Goal: Task Accomplishment & Management: Manage account settings

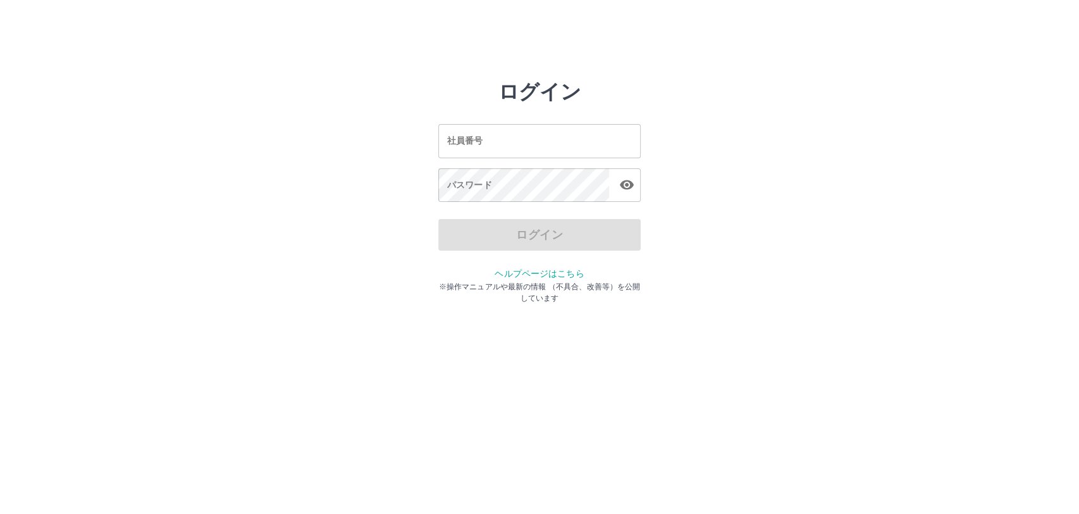
click at [504, 146] on input "社員番号" at bounding box center [539, 141] width 202 height 34
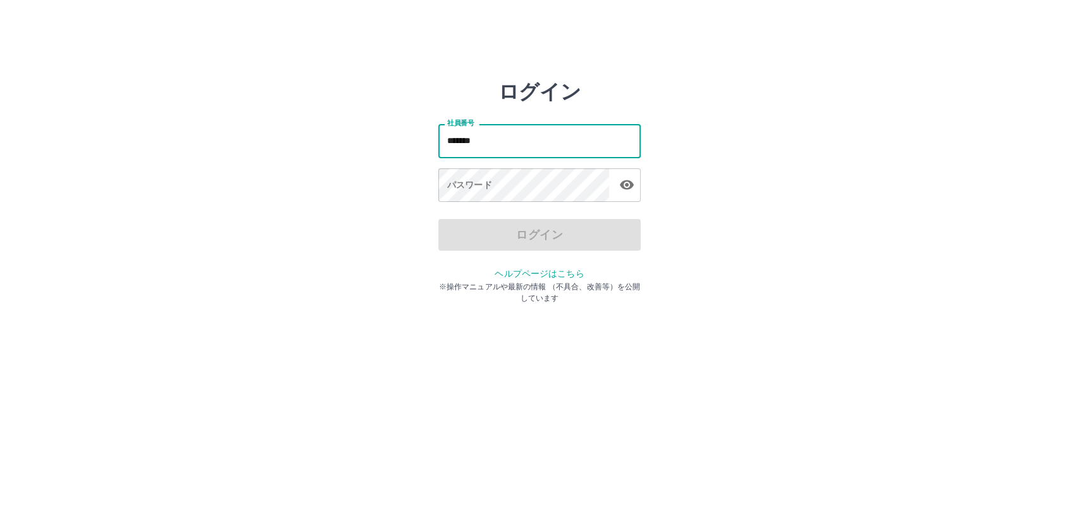
type input "*******"
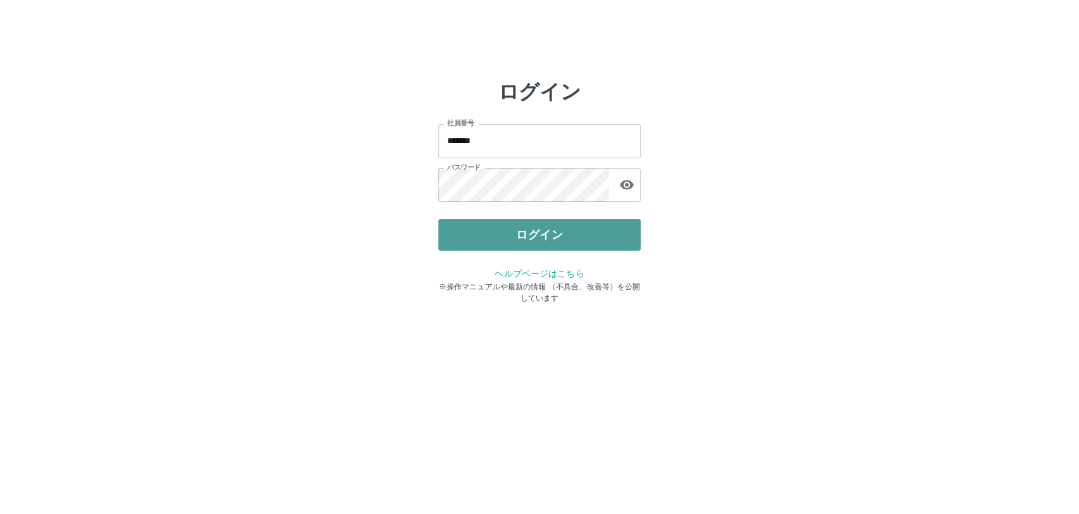
click at [531, 238] on button "ログイン" at bounding box center [539, 235] width 202 height 32
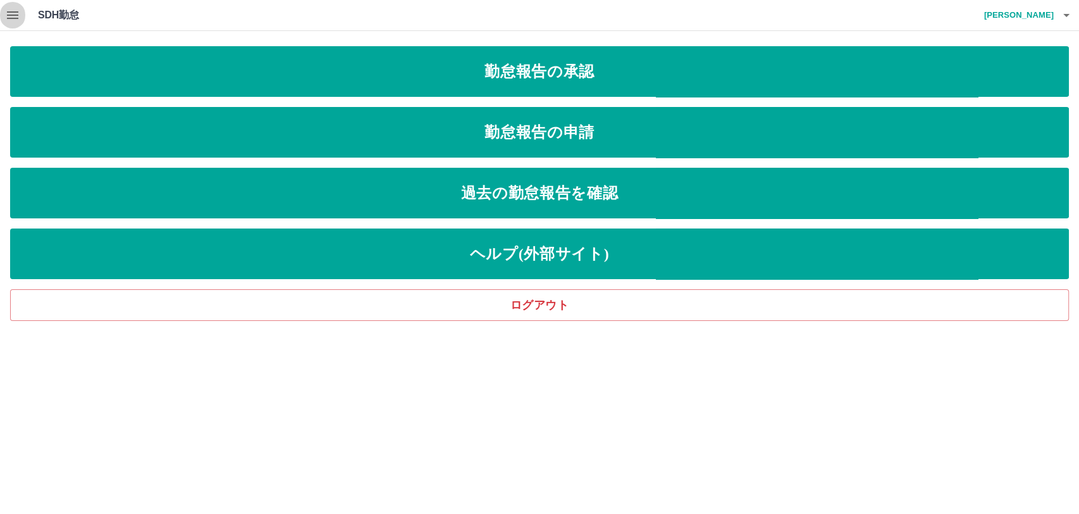
click at [16, 11] on icon "button" at bounding box center [12, 15] width 15 height 15
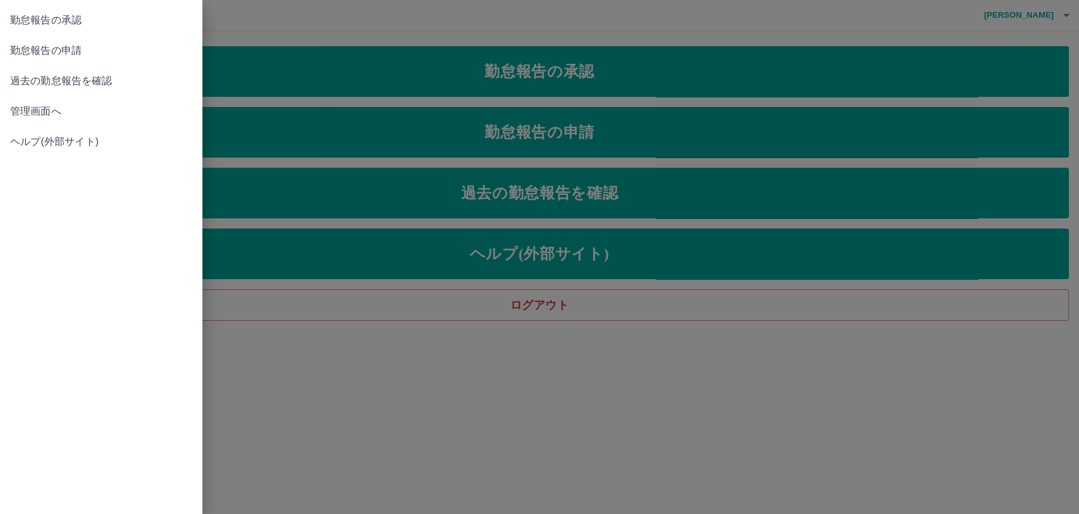
click at [29, 106] on span "管理画面へ" at bounding box center [101, 111] width 182 height 15
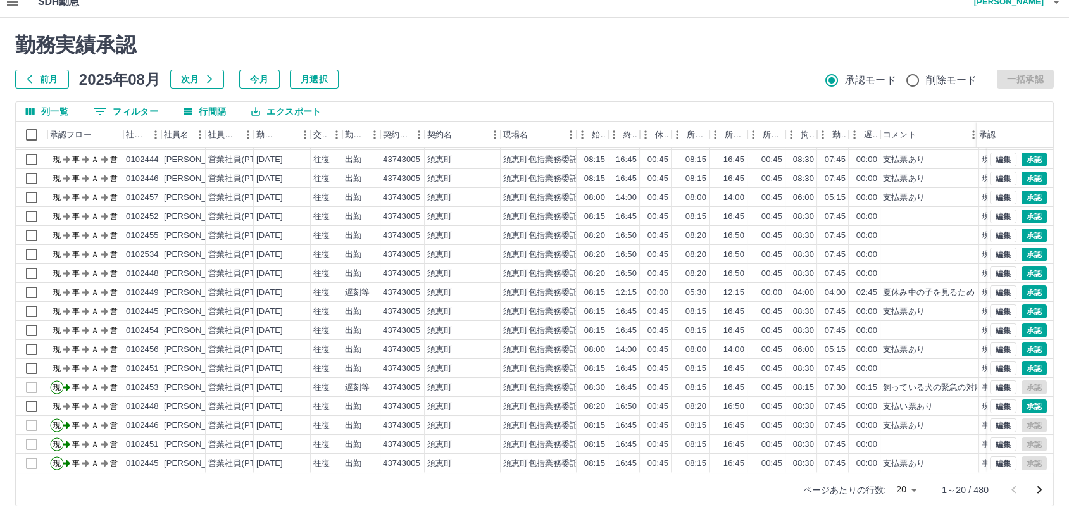
scroll to position [20, 0]
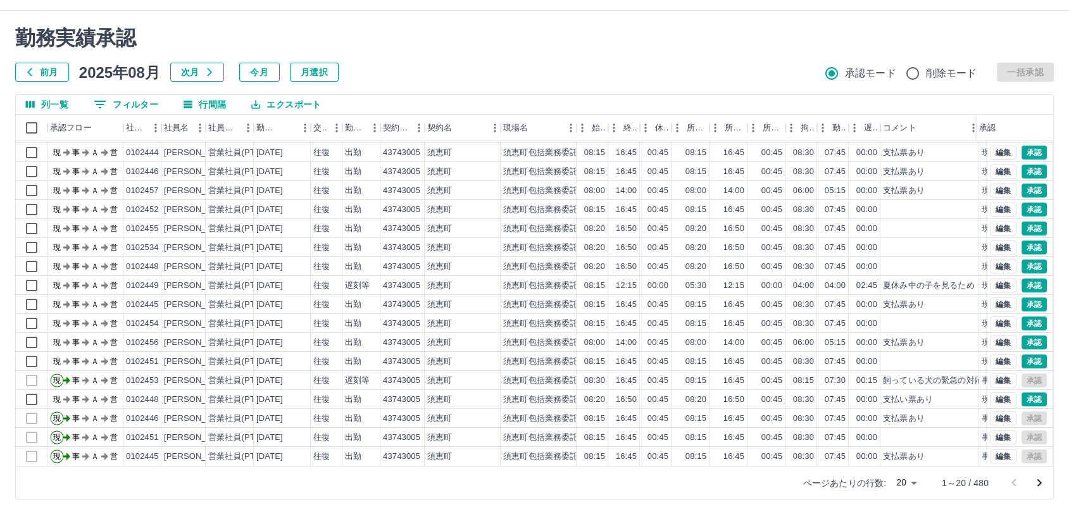
click at [1040, 482] on icon "次のページへ" at bounding box center [1039, 483] width 4 height 8
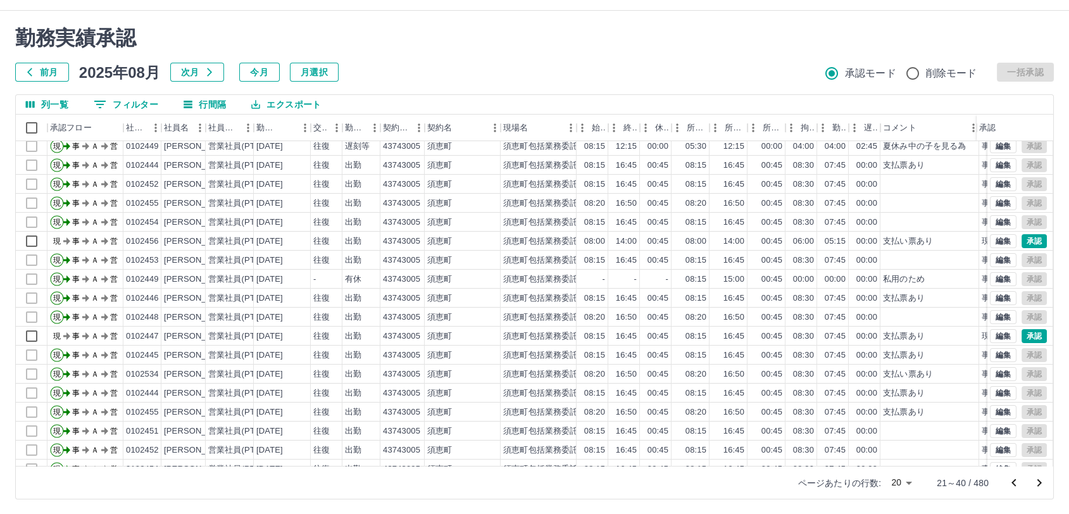
scroll to position [65, 0]
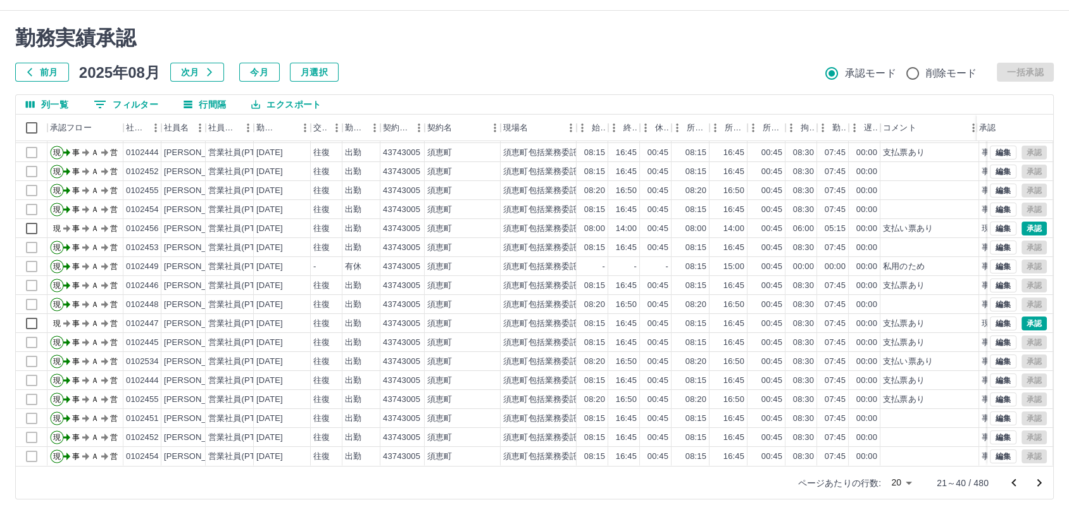
click at [1042, 481] on icon "次のページへ" at bounding box center [1038, 482] width 15 height 15
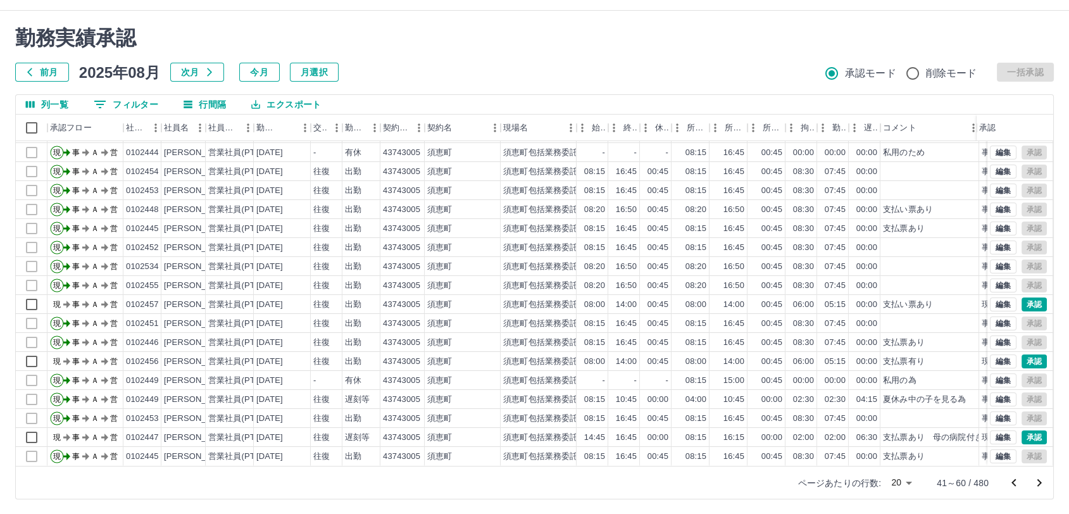
click at [1039, 481] on icon "次のページへ" at bounding box center [1039, 483] width 4 height 8
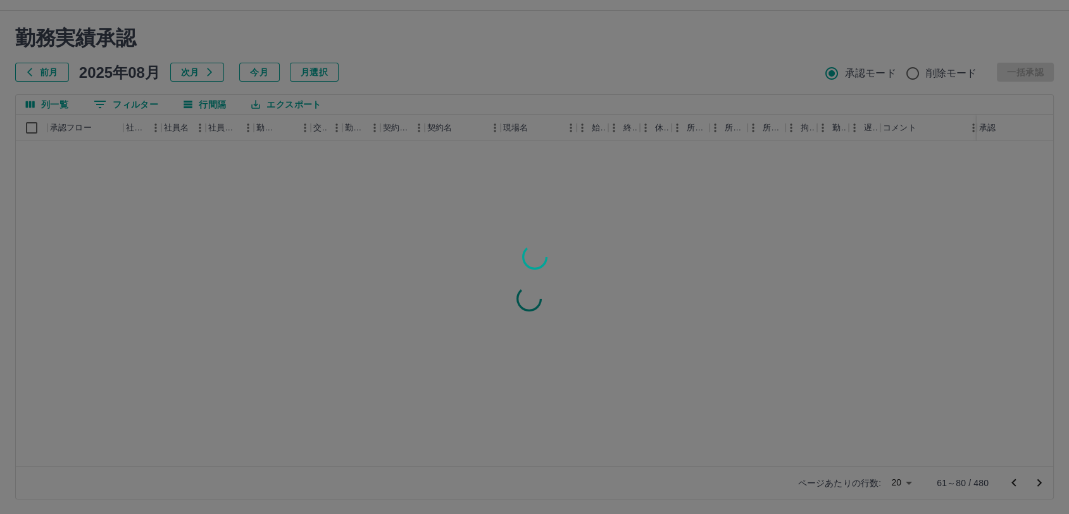
scroll to position [0, 0]
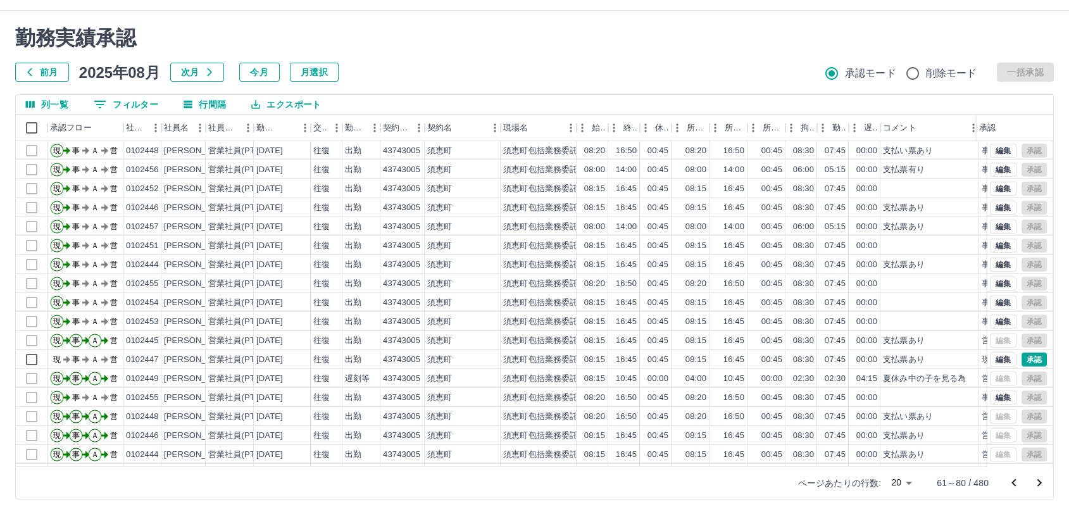
click at [1039, 481] on icon "次のページへ" at bounding box center [1039, 483] width 4 height 8
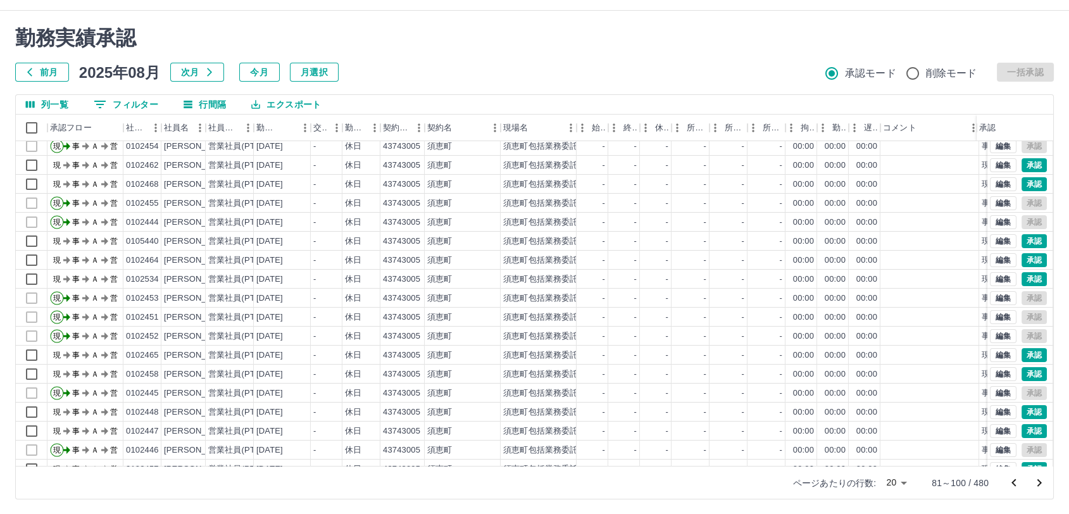
scroll to position [65, 0]
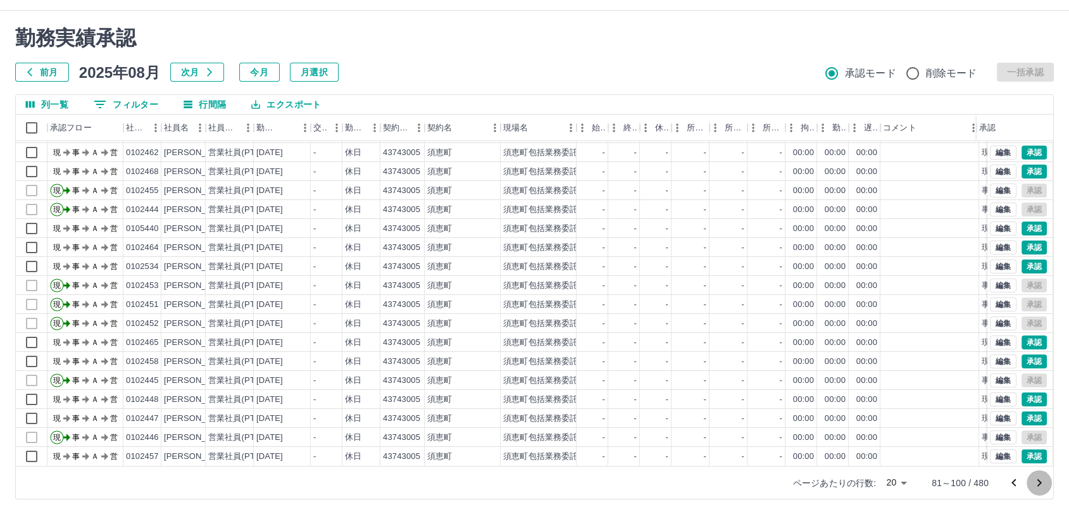
click at [1038, 480] on icon "次のページへ" at bounding box center [1038, 482] width 15 height 15
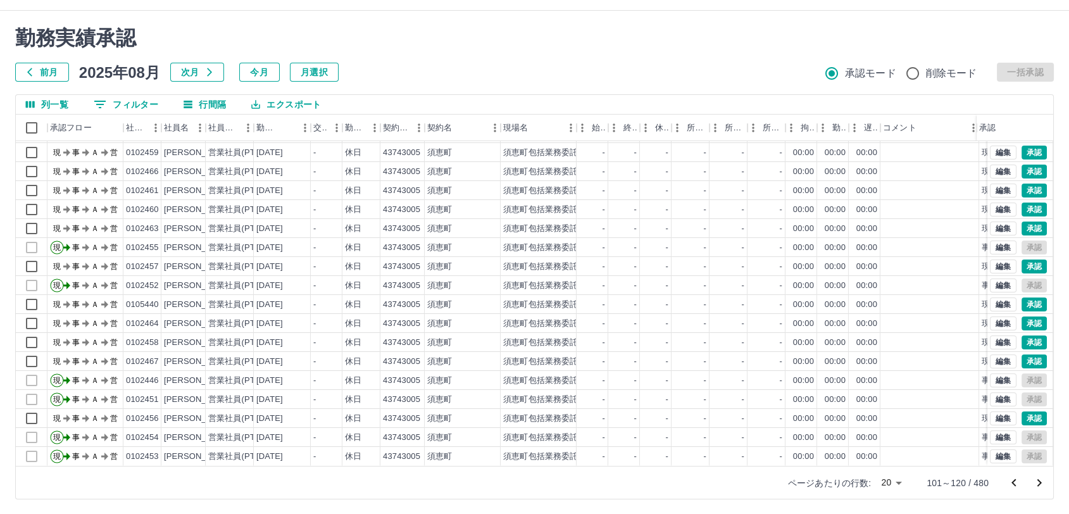
click at [1038, 484] on icon "次のページへ" at bounding box center [1039, 483] width 4 height 8
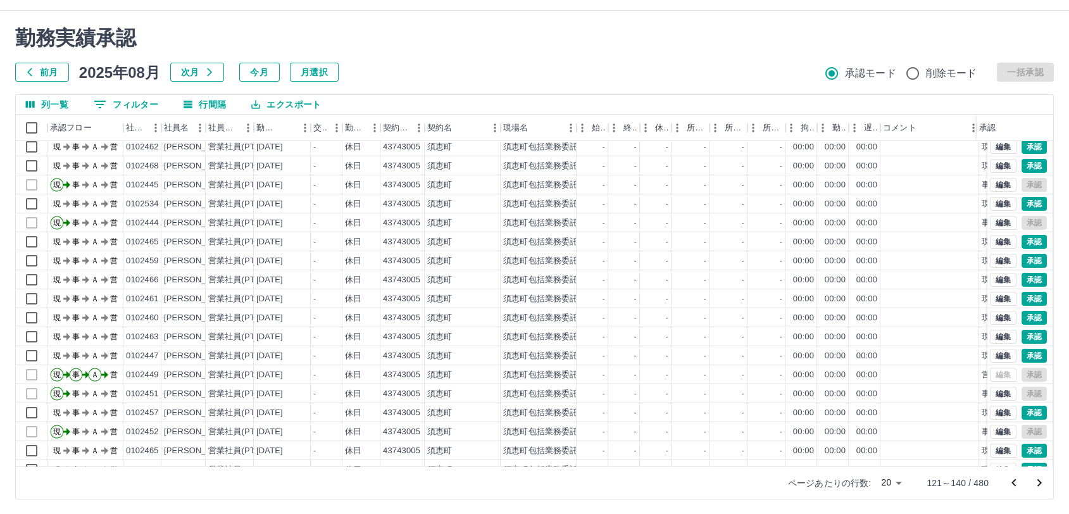
scroll to position [0, 0]
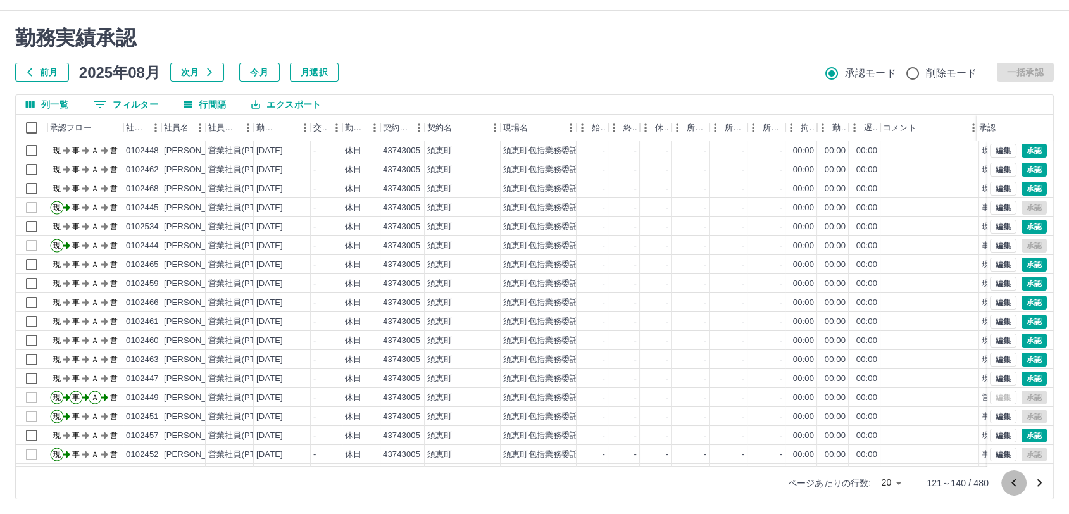
click at [1013, 483] on icon "前のページへ" at bounding box center [1013, 482] width 4 height 8
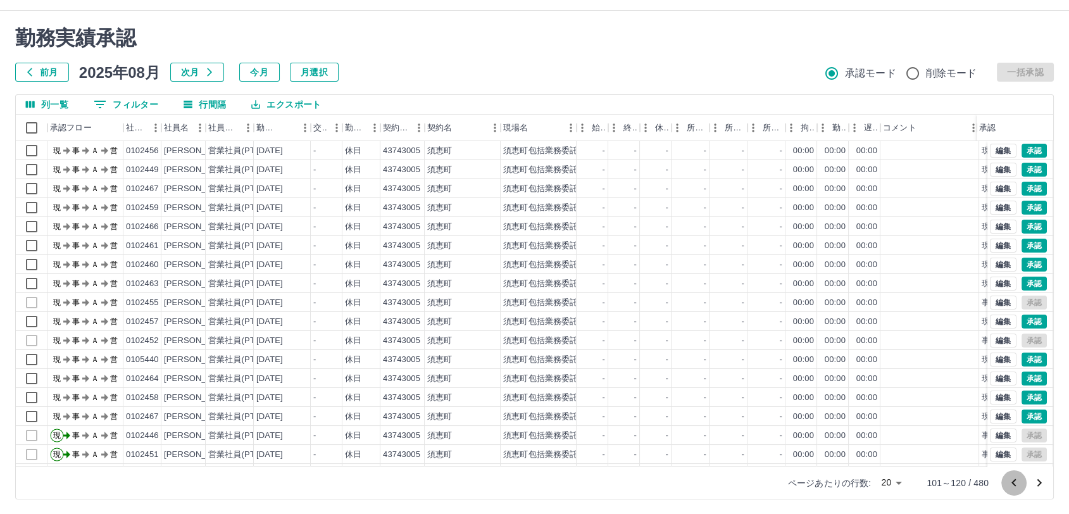
click at [1013, 483] on icon "前のページへ" at bounding box center [1013, 482] width 4 height 8
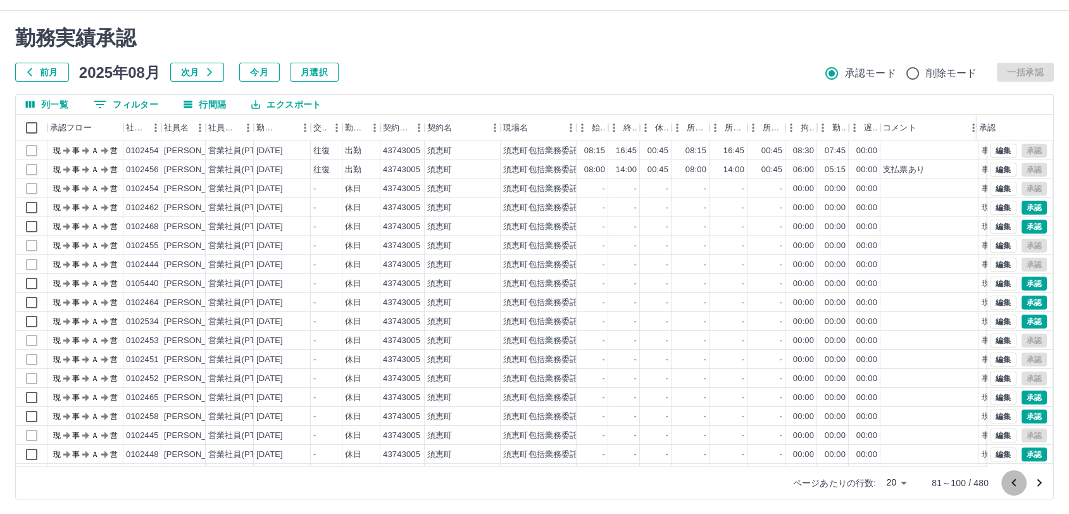
click at [1013, 483] on icon "前のページへ" at bounding box center [1013, 482] width 4 height 8
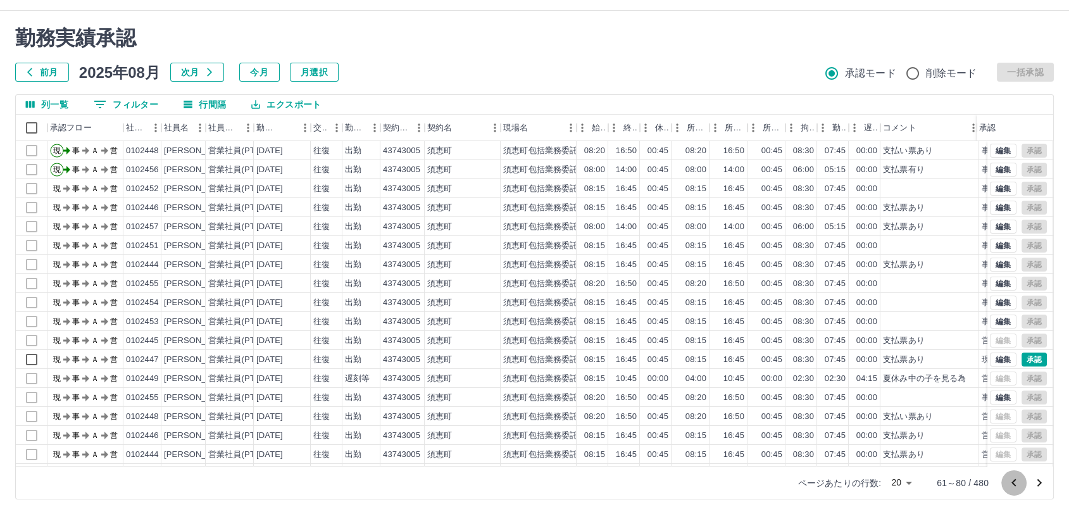
click at [1013, 483] on icon "前のページへ" at bounding box center [1013, 482] width 4 height 8
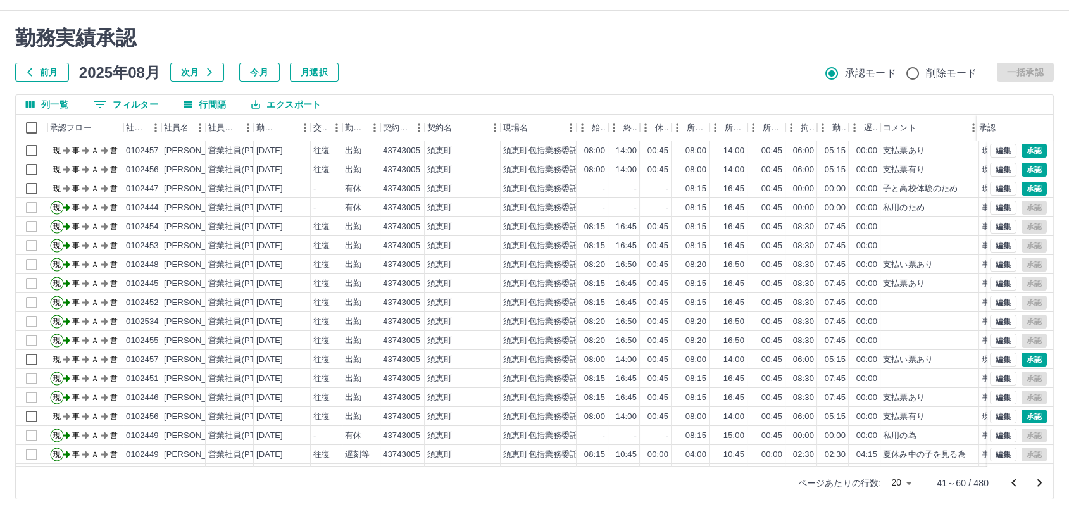
click at [1013, 483] on icon "前のページへ" at bounding box center [1013, 482] width 4 height 8
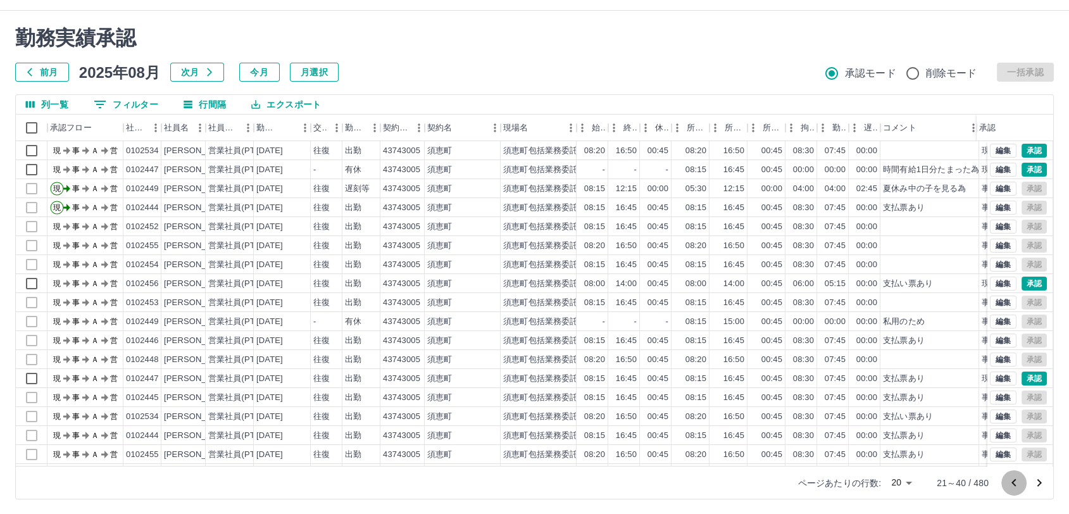
click at [1013, 483] on icon "前のページへ" at bounding box center [1013, 482] width 4 height 8
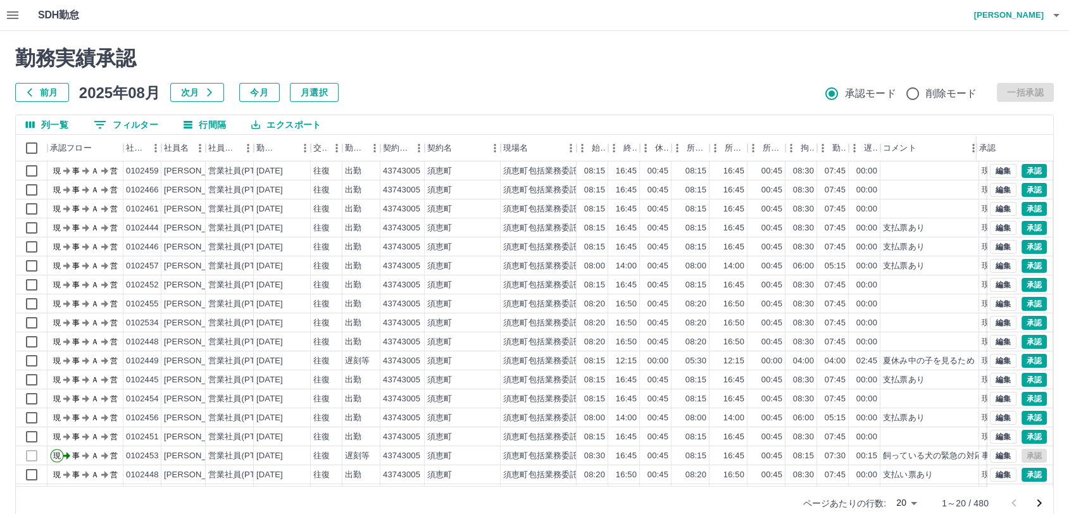
click at [13, 11] on icon "button" at bounding box center [12, 15] width 15 height 15
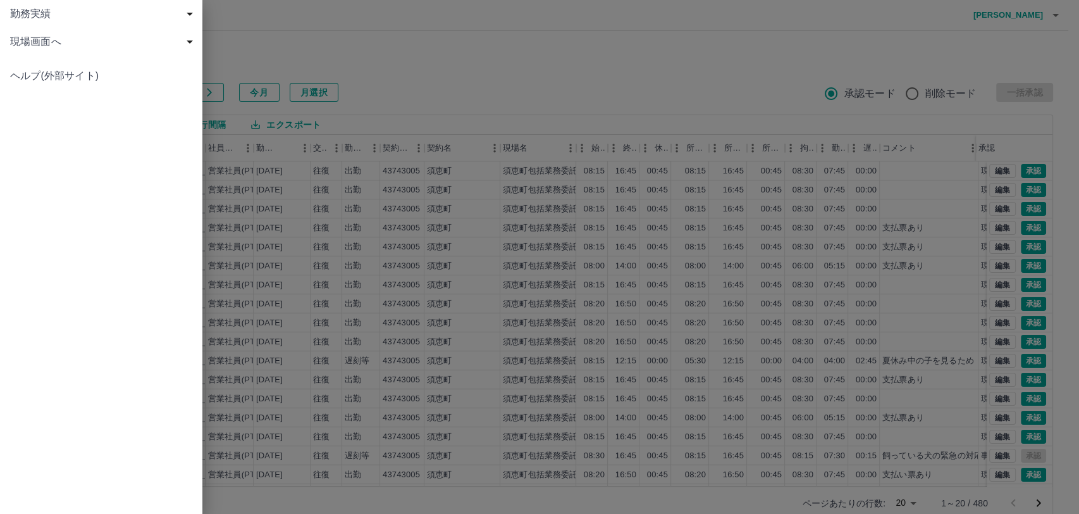
click at [452, 44] on div at bounding box center [539, 257] width 1079 height 514
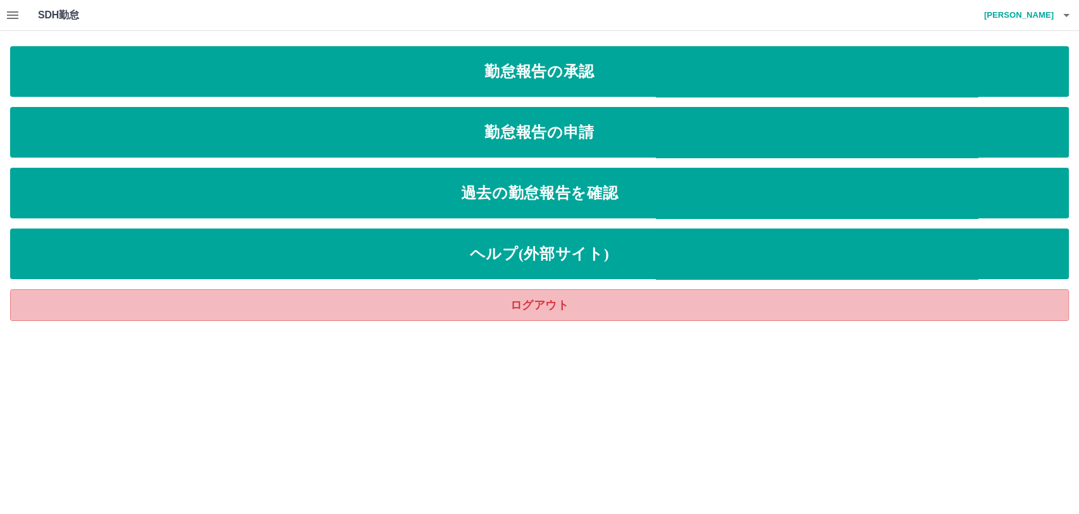
click at [573, 301] on link "ログアウト" at bounding box center [539, 305] width 1059 height 32
